Goal: Navigation & Orientation: Understand site structure

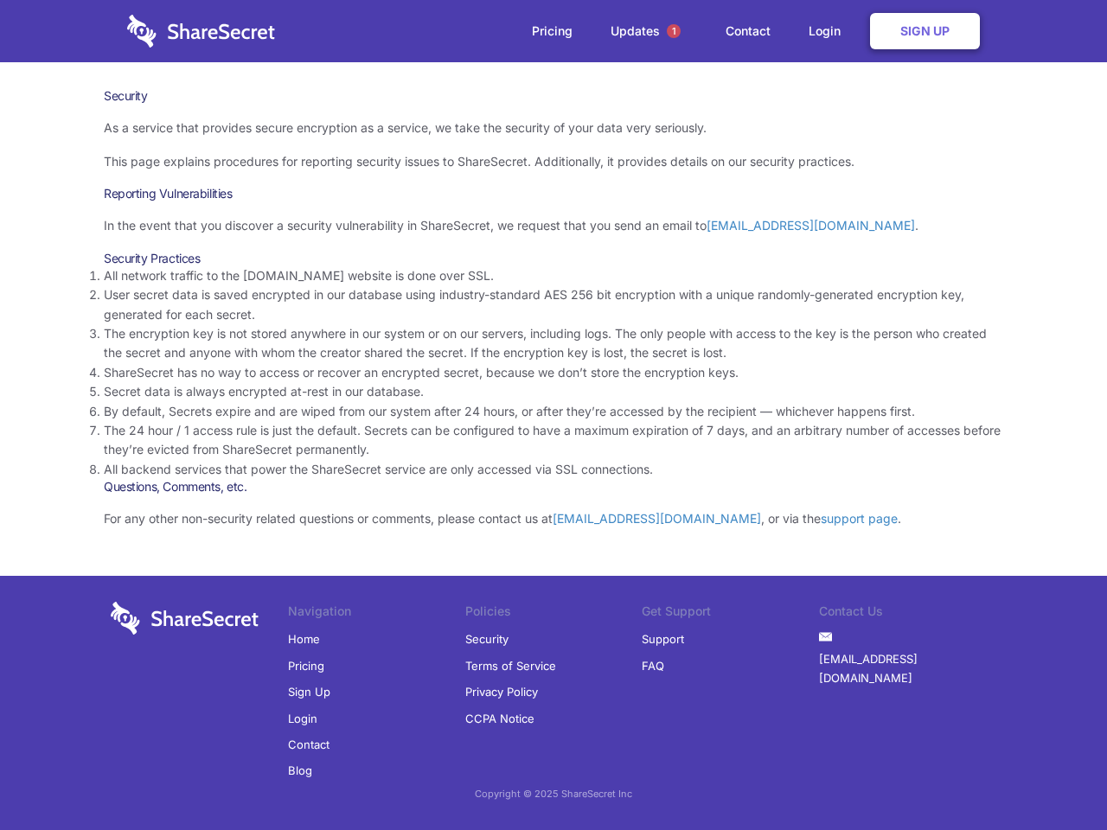
click at [553, 415] on li "By default, Secrets expire and are wiped from our system after 24 hours, or aft…" at bounding box center [553, 411] width 899 height 19
click at [673, 31] on span "1" at bounding box center [674, 31] width 14 height 14
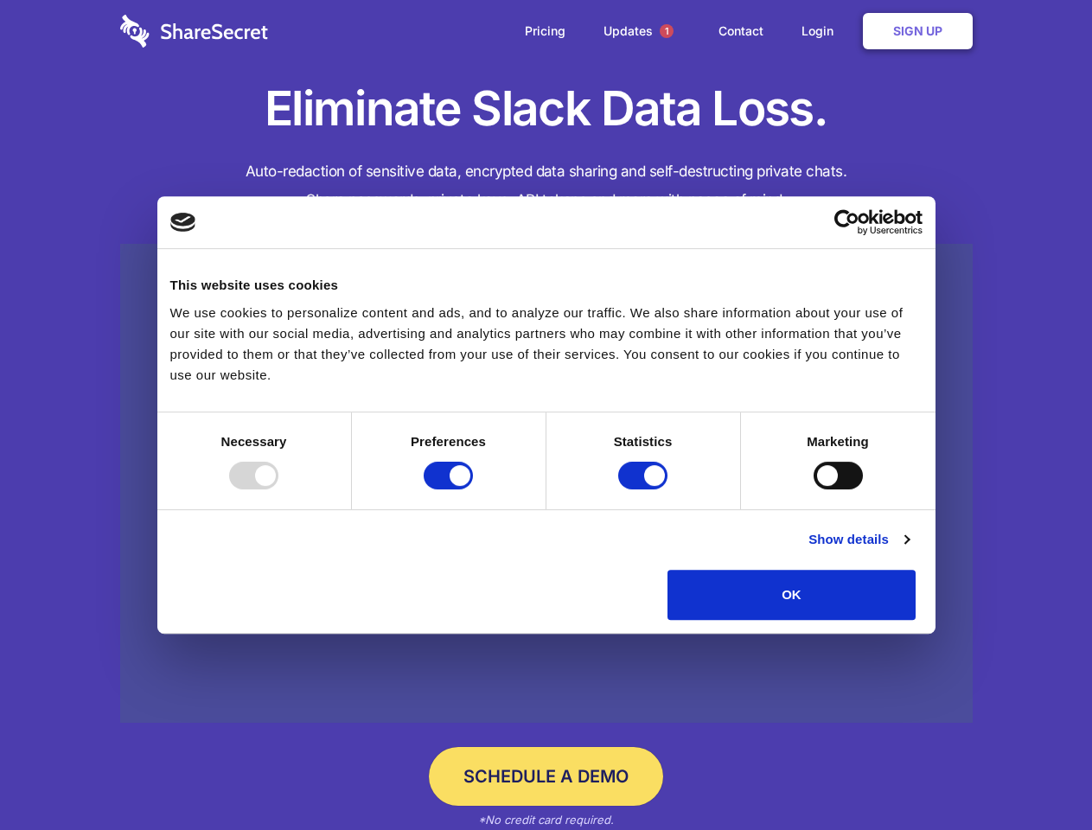
click at [278, 489] on div at bounding box center [253, 476] width 49 height 28
click at [473, 489] on input "Preferences" at bounding box center [448, 476] width 49 height 28
checkbox input "false"
click at [645, 489] on input "Statistics" at bounding box center [642, 476] width 49 height 28
checkbox input "false"
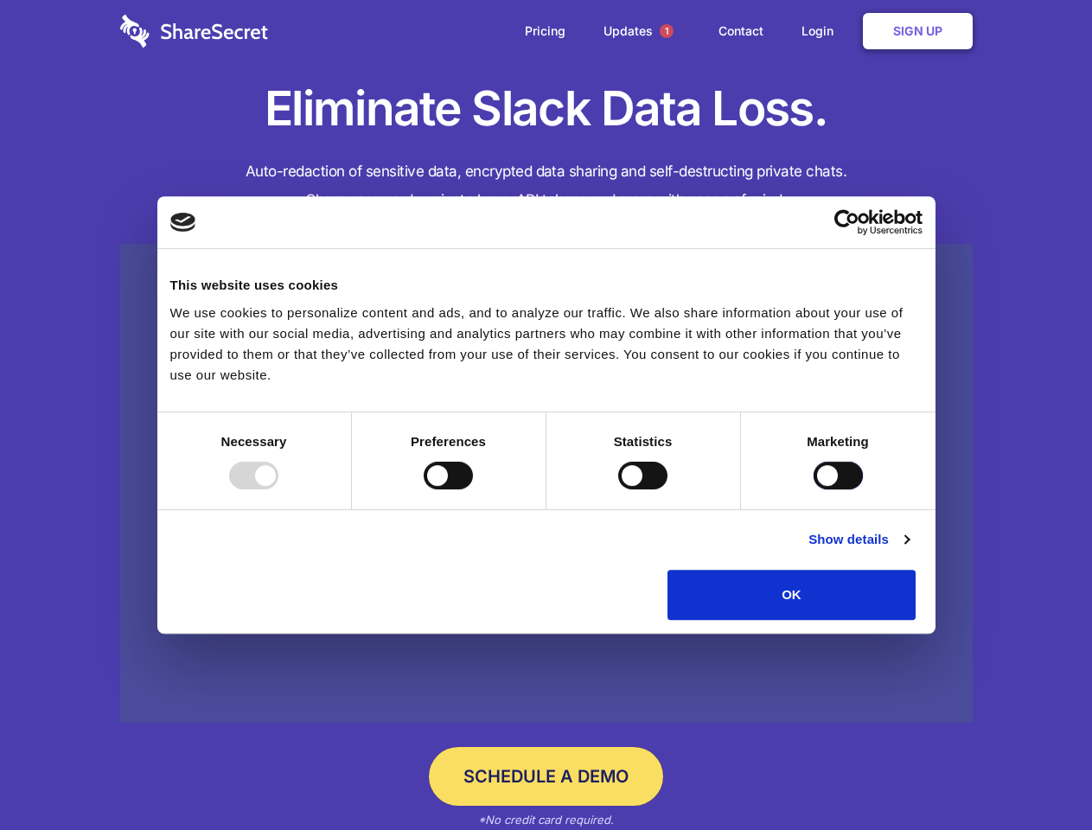
click at [813, 489] on input "Marketing" at bounding box center [837, 476] width 49 height 28
checkbox input "true"
click at [909, 550] on link "Show details" at bounding box center [858, 539] width 100 height 21
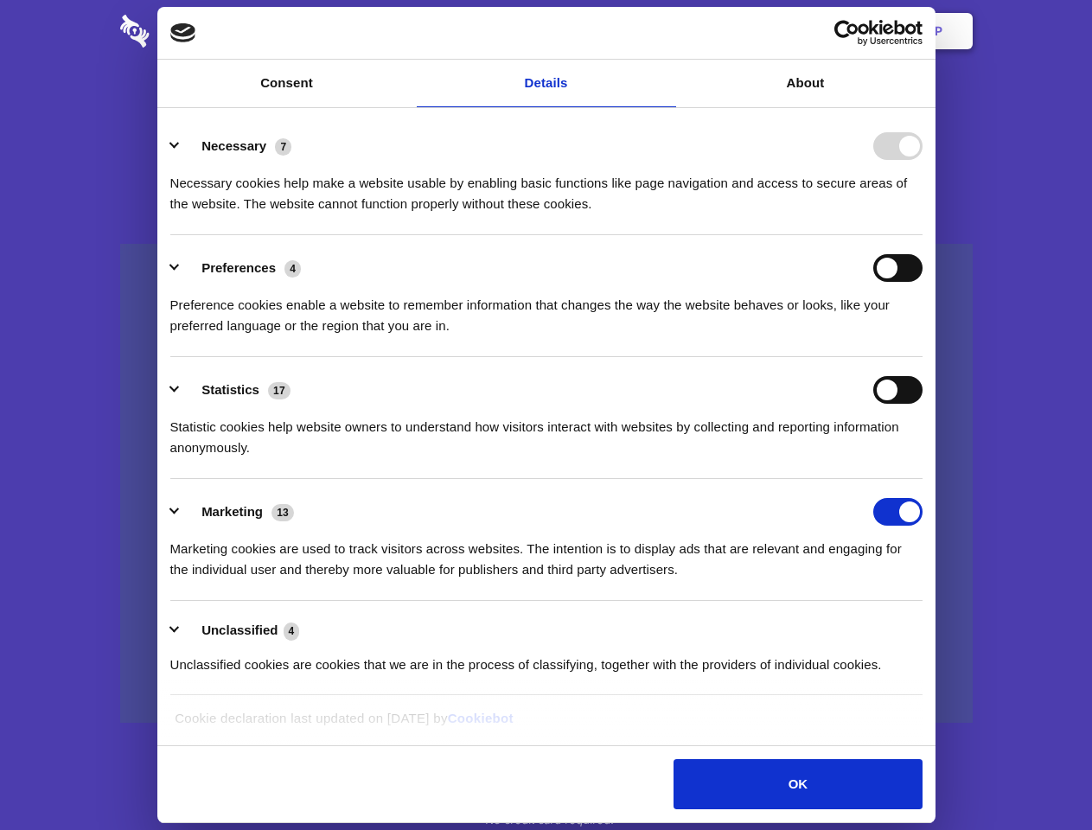
click at [922, 235] on li "Necessary 7 Necessary cookies help make a website usable by enabling basic func…" at bounding box center [546, 174] width 752 height 122
click at [666, 31] on span "1" at bounding box center [667, 31] width 14 height 14
